Goal: Task Accomplishment & Management: Use online tool/utility

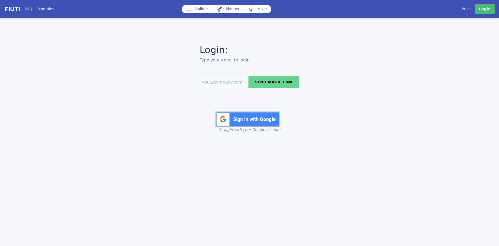
click at [470, 9] on link "Price" at bounding box center [466, 8] width 9 height 5
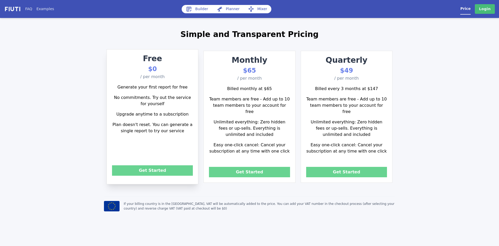
click at [229, 10] on link "Planner" at bounding box center [228, 9] width 31 height 8
select select "2840"
select select "1000"
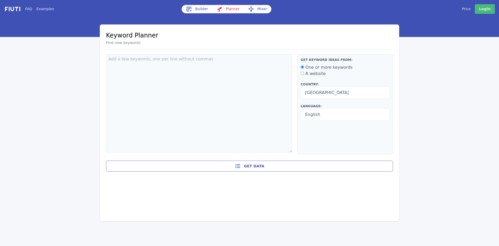
click at [313, 75] on label "A website" at bounding box center [316, 73] width 20 height 5
click at [304, 75] on input "A website" at bounding box center [302, 73] width 3 height 3
radio input "true"
click at [315, 94] on select "[GEOGRAPHIC_DATA] [GEOGRAPHIC_DATA] [GEOGRAPHIC_DATA] [US_STATE] [GEOGRAPHIC_DA…" at bounding box center [345, 93] width 89 height 12
select select "2528"
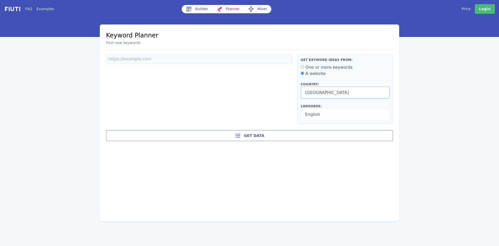
click at [301, 87] on select "[GEOGRAPHIC_DATA] [GEOGRAPHIC_DATA] [GEOGRAPHIC_DATA] [US_STATE] [GEOGRAPHIC_DA…" at bounding box center [345, 93] width 89 height 12
click at [313, 115] on select "Arabic Bengali Bulgarian Catalan Chinese (simplified) Chinese (traditional) Cro…" at bounding box center [345, 114] width 89 height 12
click at [301, 108] on select "Arabic Bengali Bulgarian Catalan Chinese (simplified) Chinese (traditional) Cro…" at bounding box center [345, 114] width 89 height 12
click at [243, 59] on input at bounding box center [199, 59] width 186 height 10
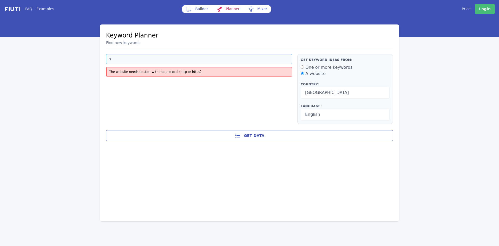
type input "h"
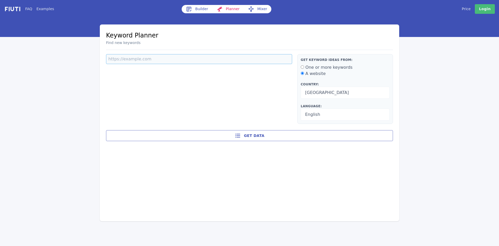
paste input "[URL][DOMAIN_NAME]"
type input "[URL][DOMAIN_NAME]"
click at [270, 134] on button "Get data" at bounding box center [249, 135] width 287 height 11
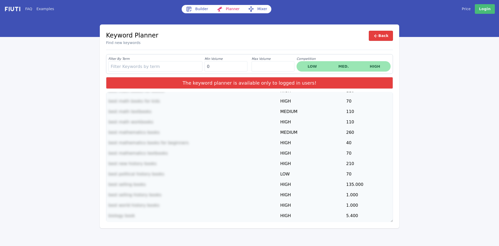
scroll to position [383, 0]
click at [485, 12] on link "Login" at bounding box center [485, 9] width 20 height 10
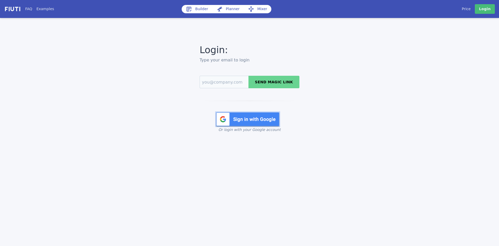
click at [272, 119] on img at bounding box center [247, 119] width 65 height 16
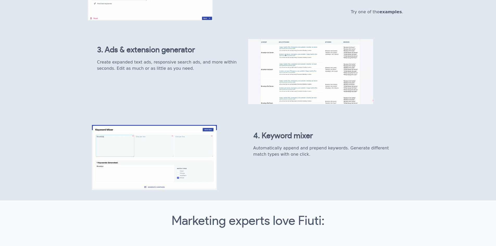
scroll to position [487, 0]
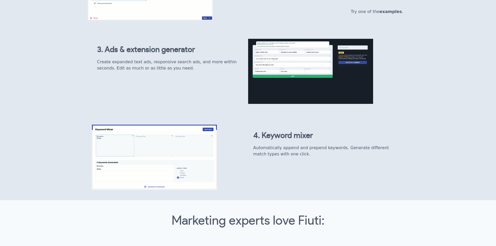
click at [275, 68] on img at bounding box center [310, 71] width 125 height 65
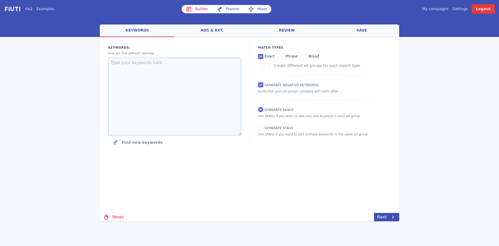
click at [209, 80] on textarea at bounding box center [174, 97] width 133 height 78
click at [226, 9] on link "Planner" at bounding box center [228, 9] width 31 height 8
select select "2840"
select select "1000"
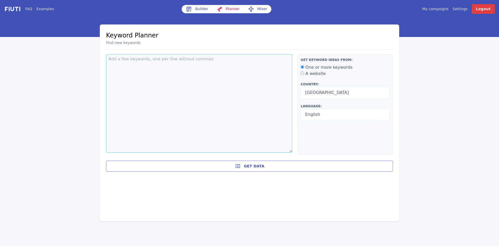
click at [205, 67] on textarea at bounding box center [199, 103] width 186 height 98
click at [306, 75] on label "A website" at bounding box center [316, 73] width 20 height 5
click at [304, 75] on input "A website" at bounding box center [302, 73] width 3 height 3
radio input "true"
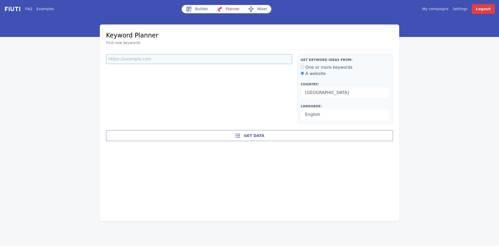
click at [260, 54] on input at bounding box center [199, 59] width 186 height 10
paste input "[URL][DOMAIN_NAME]"
type input "[URL][DOMAIN_NAME]"
click at [333, 90] on select "[GEOGRAPHIC_DATA] [GEOGRAPHIC_DATA] [GEOGRAPHIC_DATA] [US_STATE] [GEOGRAPHIC_DA…" at bounding box center [345, 93] width 89 height 12
select select "2528"
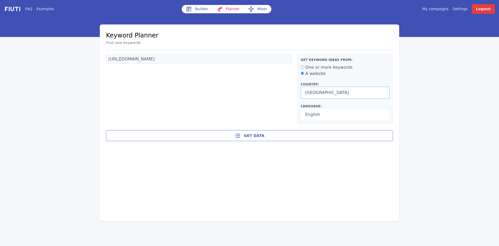
click at [301, 87] on select "[GEOGRAPHIC_DATA] [GEOGRAPHIC_DATA] [GEOGRAPHIC_DATA] [US_STATE] [GEOGRAPHIC_DA…" at bounding box center [345, 93] width 89 height 12
click at [334, 116] on select "Arabic Bengali Bulgarian Catalan Chinese (simplified) Chinese (traditional) Cro…" at bounding box center [345, 114] width 89 height 12
select select "1010"
click at [301, 108] on select "Arabic Bengali Bulgarian Catalan Chinese (simplified) Chinese (traditional) Cro…" at bounding box center [345, 114] width 89 height 12
click at [259, 99] on div "[URL][DOMAIN_NAME]" at bounding box center [201, 89] width 191 height 70
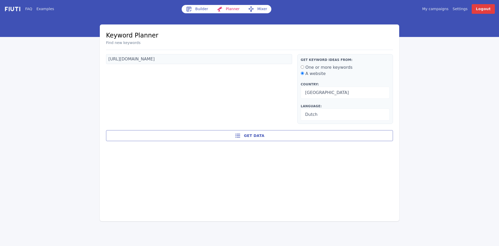
click at [245, 132] on button "Get data" at bounding box center [249, 135] width 287 height 11
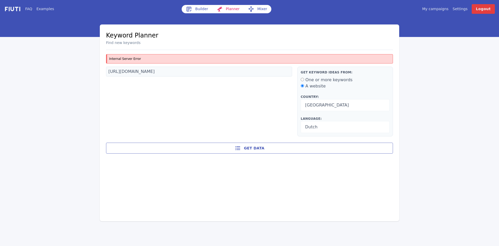
click at [195, 8] on link "Builder" at bounding box center [197, 9] width 31 height 8
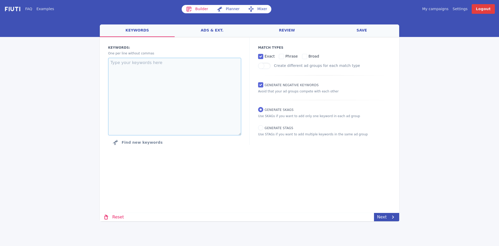
click at [165, 67] on textarea at bounding box center [174, 97] width 133 height 78
click at [219, 30] on link "ads & ext." at bounding box center [212, 30] width 75 height 12
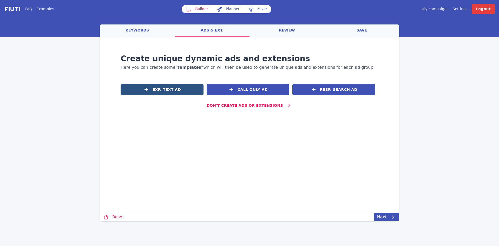
click at [184, 92] on button "Exp. Text Ad" at bounding box center [162, 89] width 83 height 11
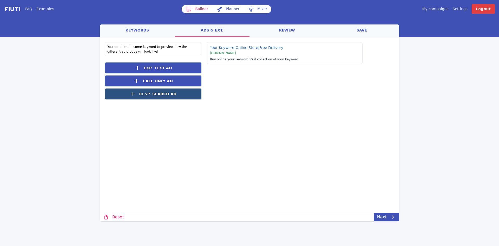
click at [175, 97] on button "Resp. Search Ad" at bounding box center [153, 93] width 97 height 11
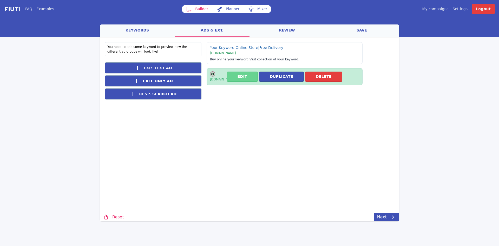
click at [240, 74] on button "Edit" at bounding box center [242, 77] width 31 height 10
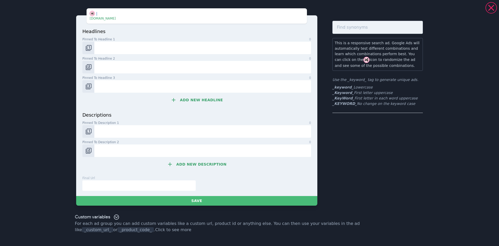
select select "2840"
select select "1000"
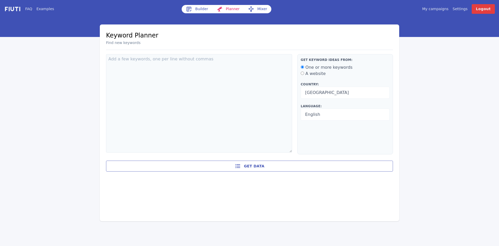
click at [201, 9] on link "Builder" at bounding box center [197, 9] width 31 height 8
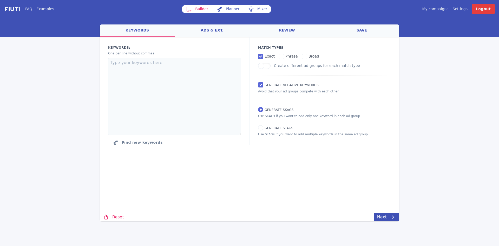
click at [218, 31] on link "ads & ext." at bounding box center [212, 30] width 75 height 12
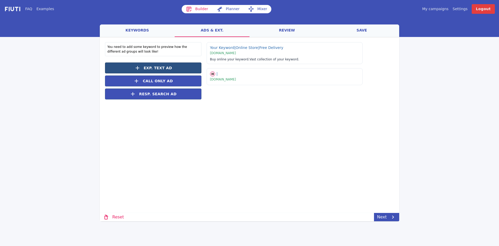
click at [193, 64] on button "Exp. Text Ad" at bounding box center [153, 67] width 97 height 11
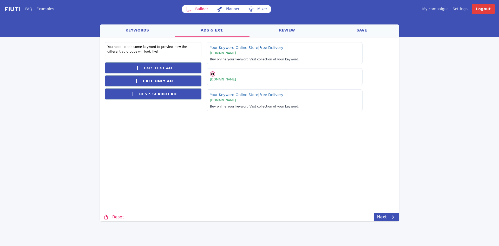
click at [288, 28] on link "review" at bounding box center [287, 30] width 75 height 12
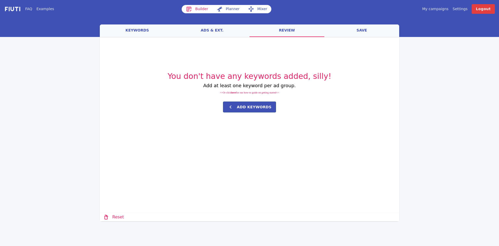
click at [213, 29] on link "ads & ext." at bounding box center [212, 30] width 75 height 12
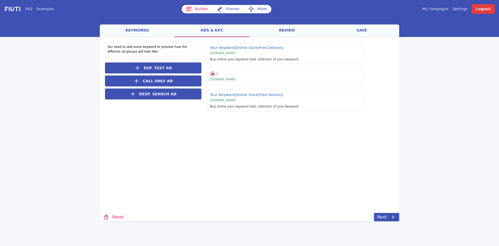
click at [142, 28] on link "keywords" at bounding box center [137, 30] width 75 height 12
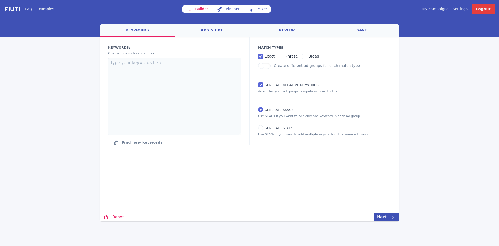
click at [49, 10] on link "Examples" at bounding box center [45, 8] width 18 height 5
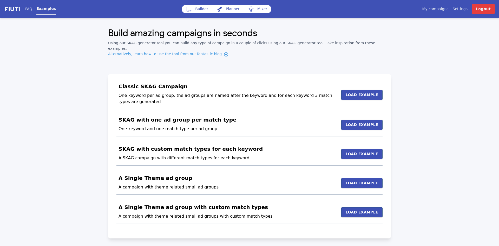
click at [258, 8] on link "Mixer" at bounding box center [258, 9] width 28 height 8
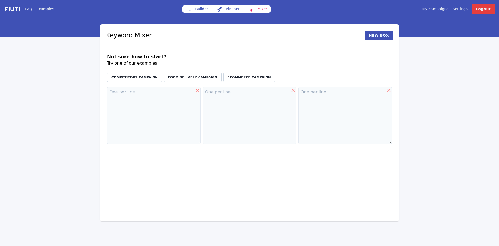
click at [226, 7] on link "Planner" at bounding box center [228, 9] width 31 height 8
select select "2840"
select select "1000"
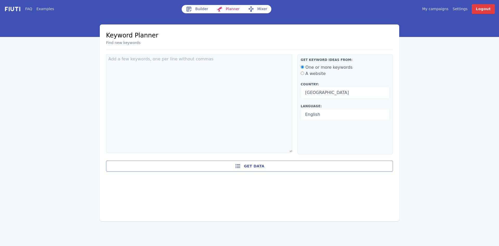
click at [200, 11] on link "Builder" at bounding box center [197, 9] width 31 height 8
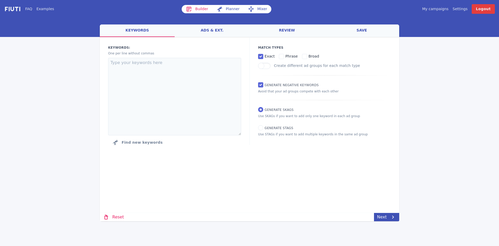
click at [208, 29] on link "ads & ext." at bounding box center [212, 30] width 75 height 12
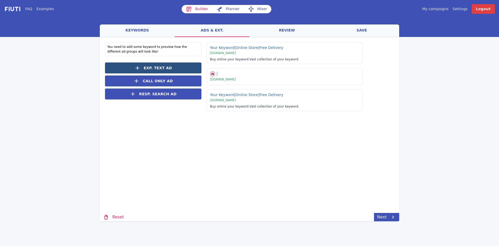
click at [188, 69] on button "Exp. Text Ad" at bounding box center [153, 67] width 97 height 11
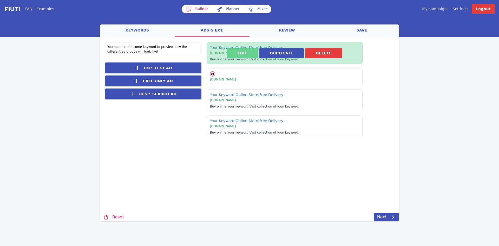
click at [236, 52] on button "Edit" at bounding box center [242, 53] width 31 height 10
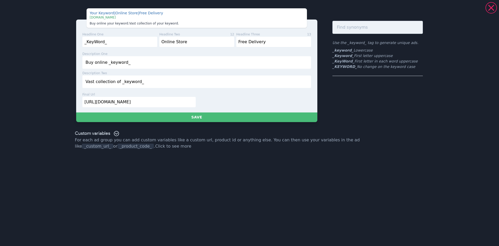
click at [48, 74] on div "Your Keyword | Online Store | Free Delivery | www.books.com Buy online your key…" at bounding box center [249, 123] width 499 height 246
click at [366, 129] on div "Your Keyword | Online Store | Free Delivery | www.books.com Buy online your key…" at bounding box center [249, 123] width 499 height 246
click at [489, 10] on icon at bounding box center [492, 8] width 6 height 6
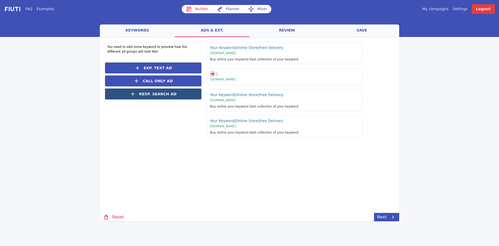
click at [171, 93] on span "Resp. Search Ad" at bounding box center [157, 93] width 37 height 5
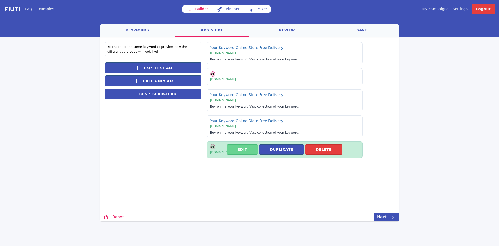
click at [251, 149] on button "Edit" at bounding box center [242, 149] width 31 height 10
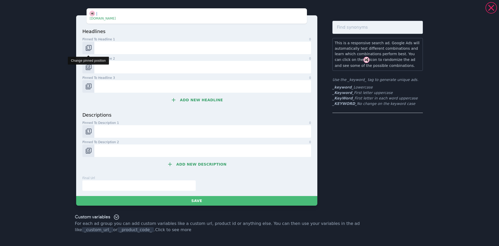
click at [91, 47] on img "Change pinned position" at bounding box center [89, 48] width 6 height 6
click at [111, 48] on input "Pinned to headline 1 0" at bounding box center [202, 48] width 217 height 12
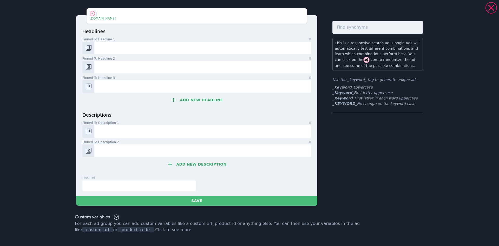
type input "_KeyWord_"
click at [120, 69] on input "Pinned to headline 2 0" at bounding box center [202, 67] width 217 height 12
